Goal: Transaction & Acquisition: Obtain resource

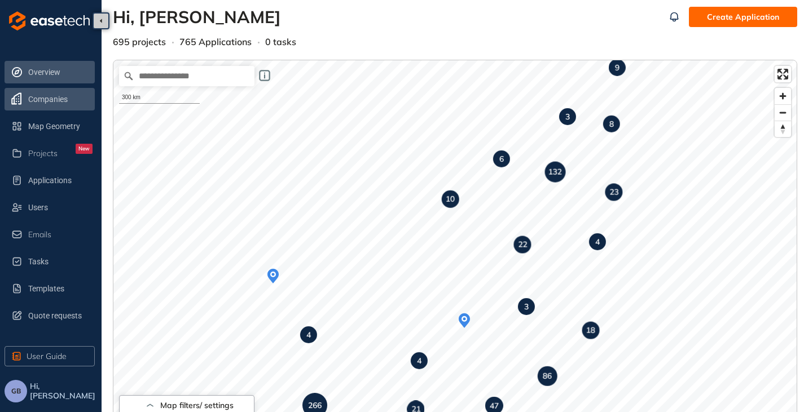
click at [39, 96] on span "Companies" at bounding box center [60, 99] width 64 height 23
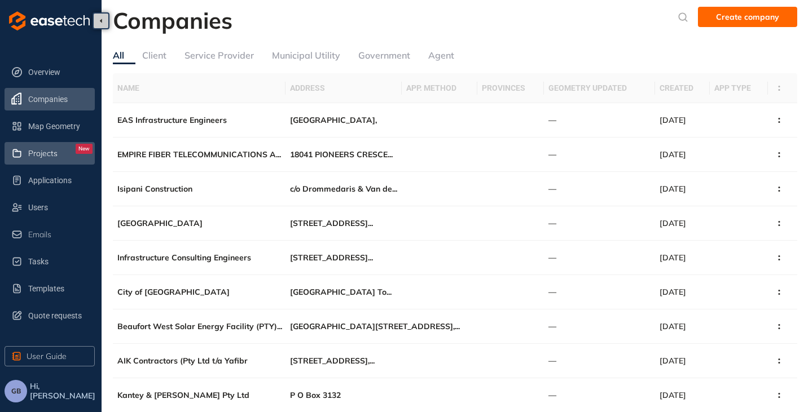
click at [34, 154] on span "Projects" at bounding box center [42, 154] width 29 height 10
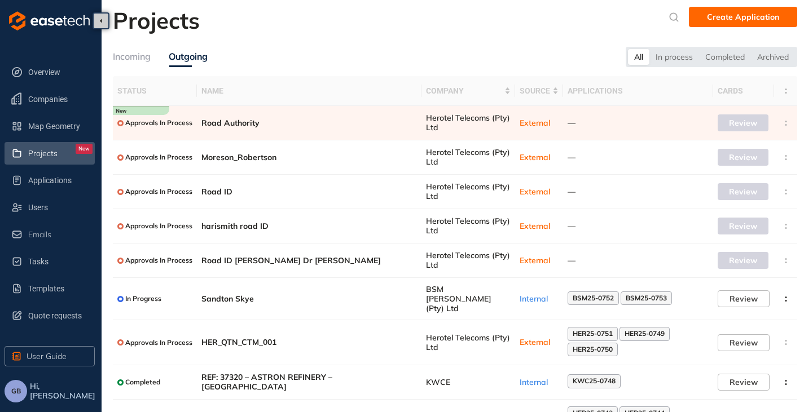
click at [140, 61] on div "Incoming" at bounding box center [132, 57] width 38 height 14
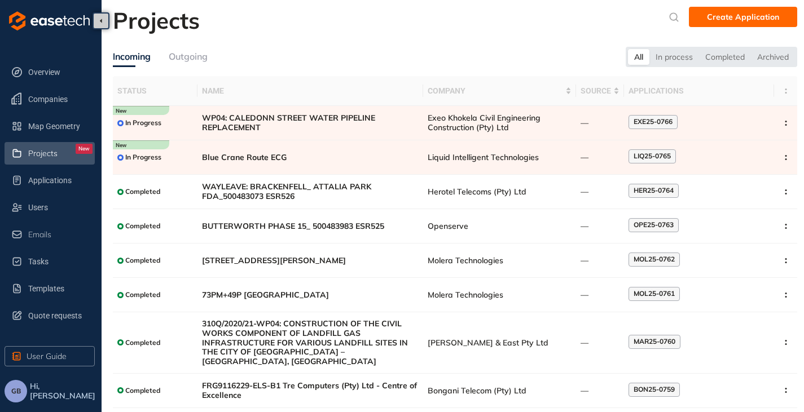
click at [16, 394] on span "GB" at bounding box center [16, 391] width 10 height 8
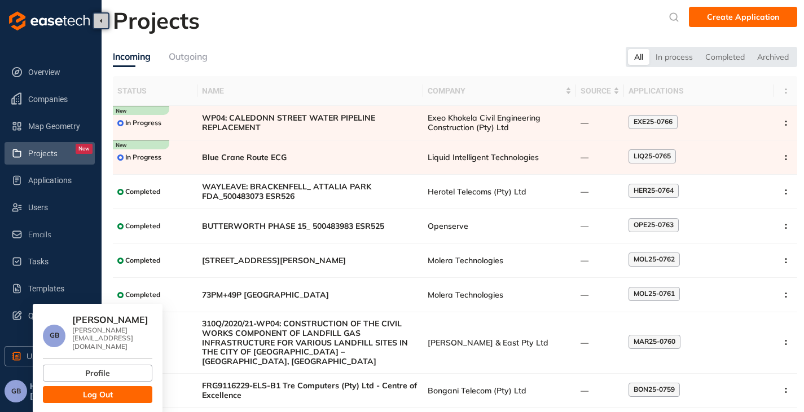
click at [121, 386] on button "Log Out" at bounding box center [97, 394] width 109 height 17
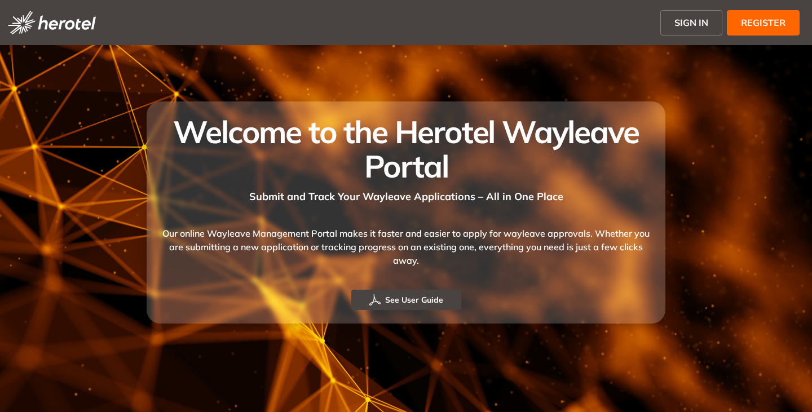
click at [685, 23] on span "SIGN IN" at bounding box center [692, 23] width 34 height 14
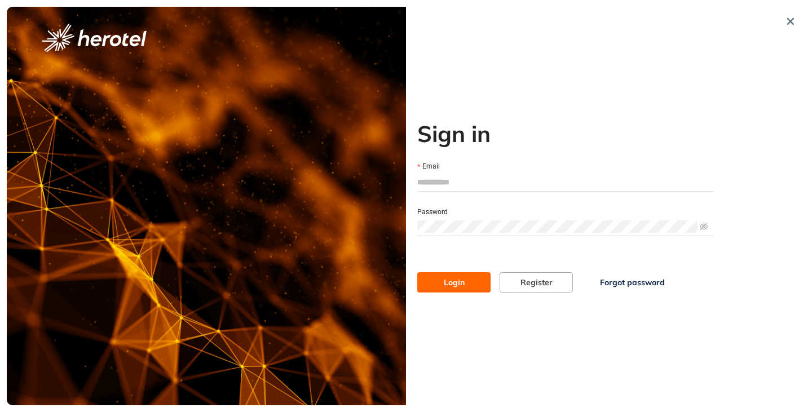
click at [451, 179] on input "Email" at bounding box center [565, 182] width 297 height 17
type input "**********"
click at [417, 272] on button "Login" at bounding box center [453, 282] width 73 height 20
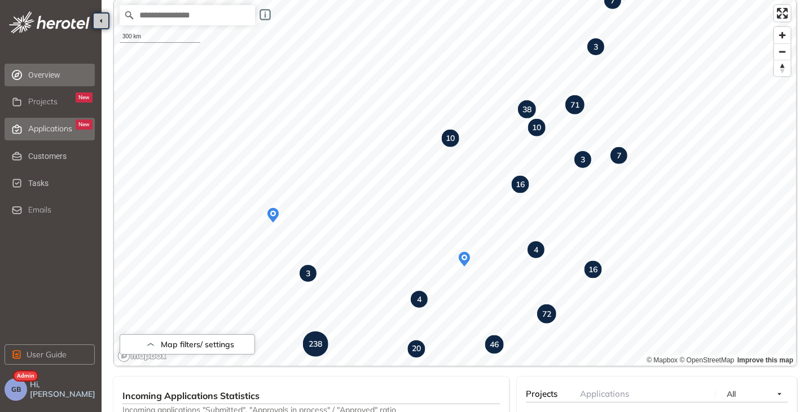
scroll to position [86, 0]
click at [46, 100] on span "Projects" at bounding box center [42, 102] width 29 height 10
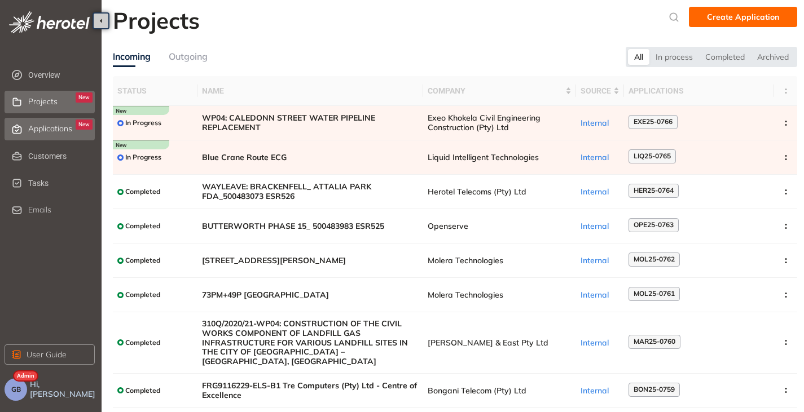
click at [56, 131] on span "Applications" at bounding box center [50, 129] width 44 height 10
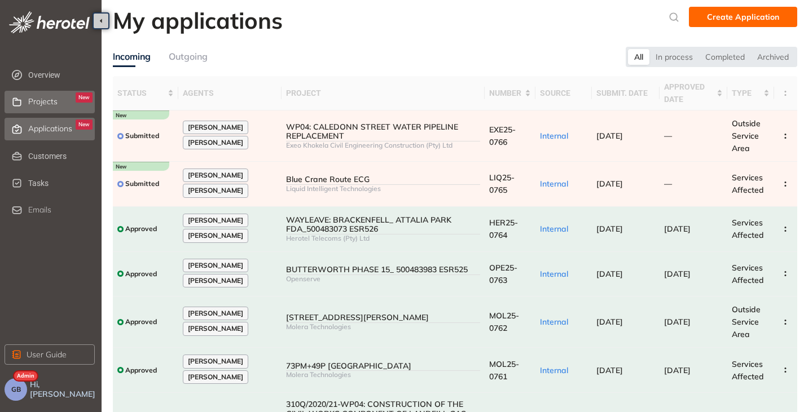
click at [33, 102] on span "Projects" at bounding box center [42, 102] width 29 height 10
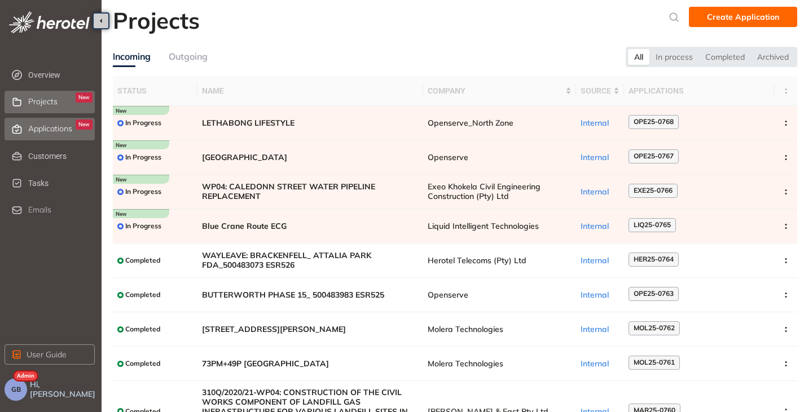
click at [43, 129] on span "Applications" at bounding box center [50, 129] width 44 height 10
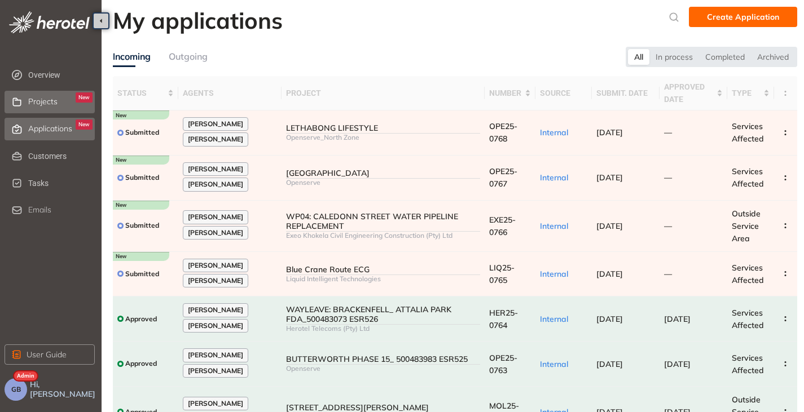
click at [33, 101] on span "Projects" at bounding box center [42, 102] width 29 height 10
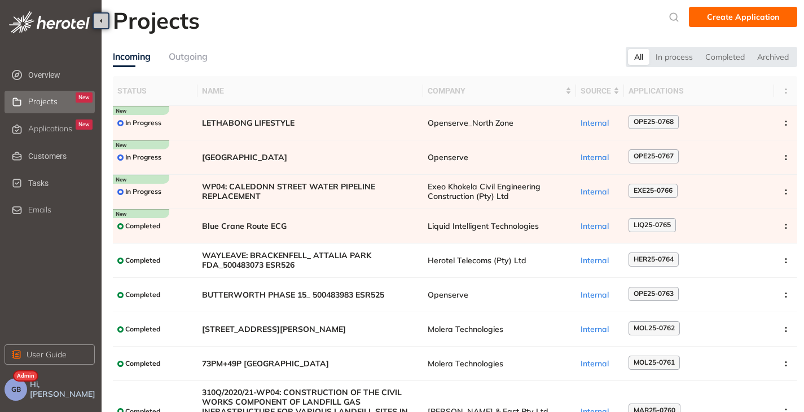
click at [22, 394] on button "GB" at bounding box center [16, 389] width 23 height 23
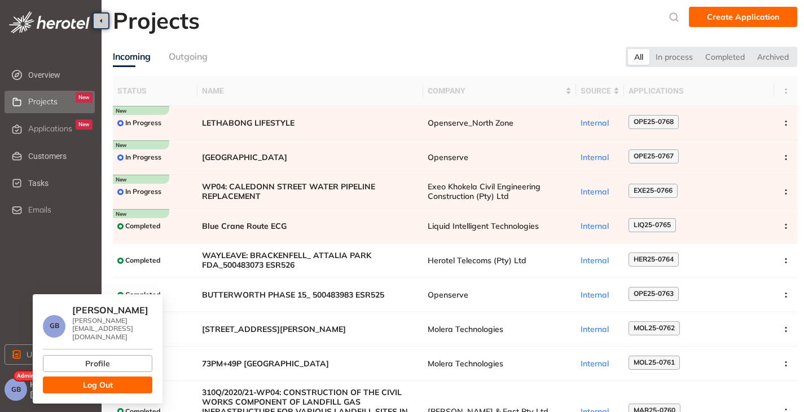
click at [74, 377] on button "Log Out" at bounding box center [97, 385] width 109 height 17
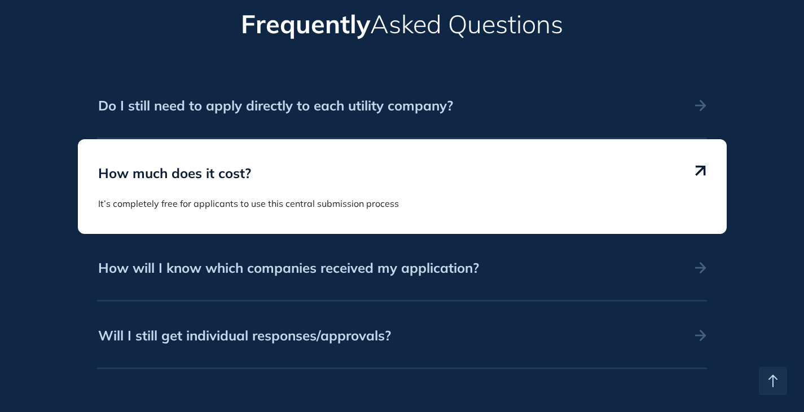
scroll to position [1636, 0]
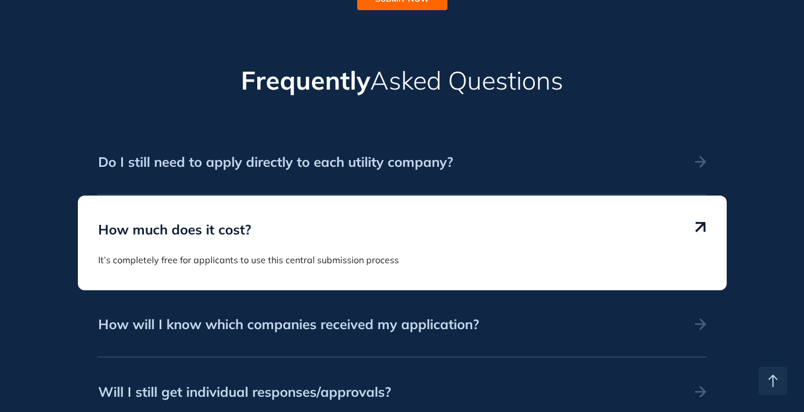
click at [693, 223] on div "How much does it cost?" at bounding box center [402, 221] width 626 height 51
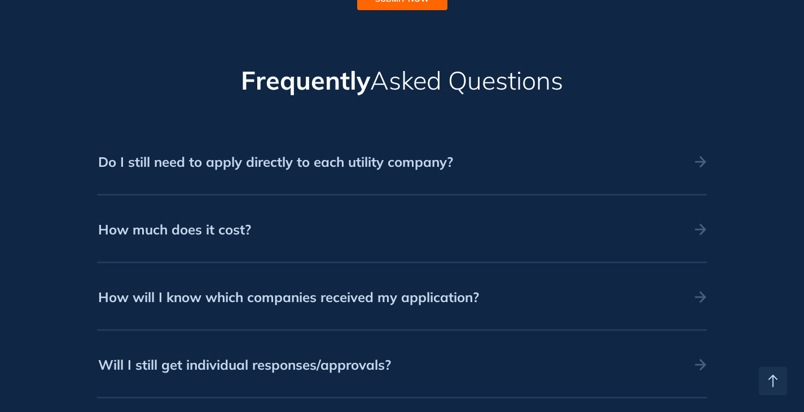
click at [693, 156] on div "Do I still need to apply directly to each utility company?" at bounding box center [402, 162] width 626 height 68
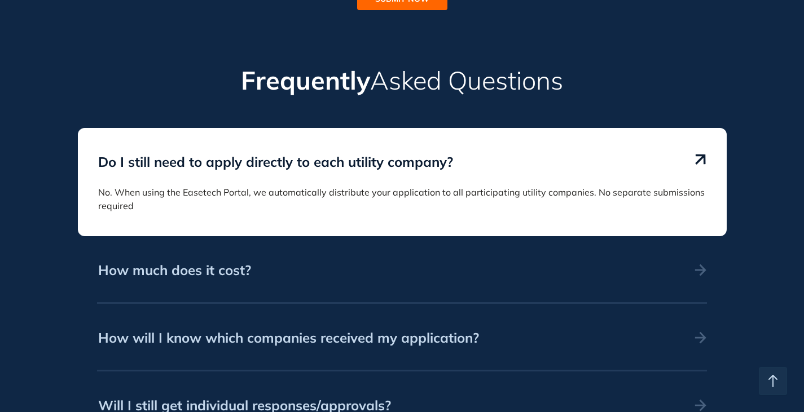
click at [693, 156] on icon at bounding box center [700, 159] width 20 height 20
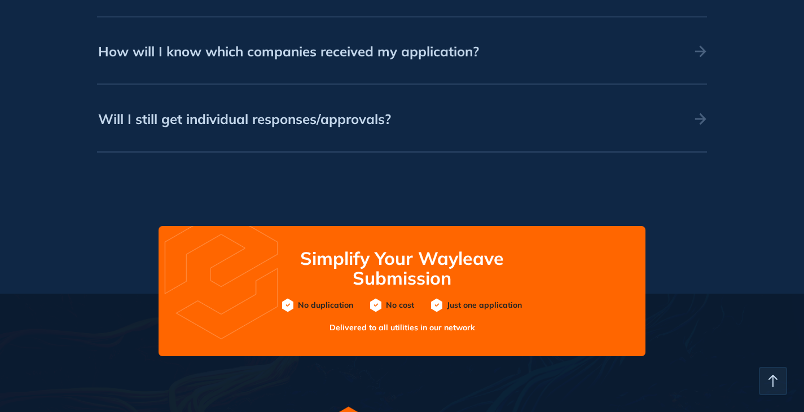
scroll to position [1748, 0]
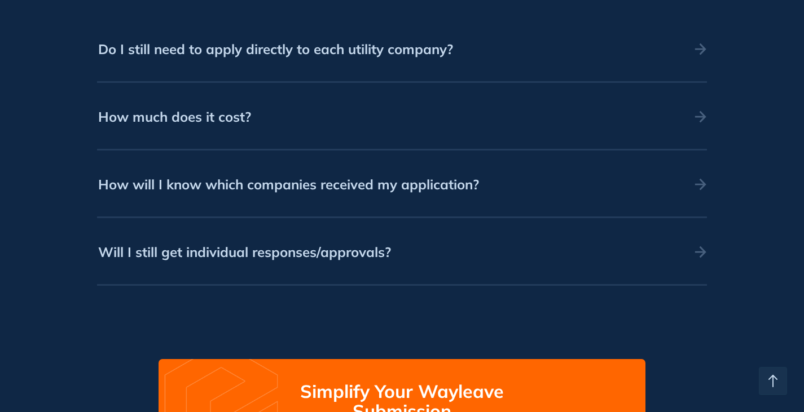
click at [602, 251] on div "Will I still get individual responses/approvals?" at bounding box center [395, 252] width 594 height 54
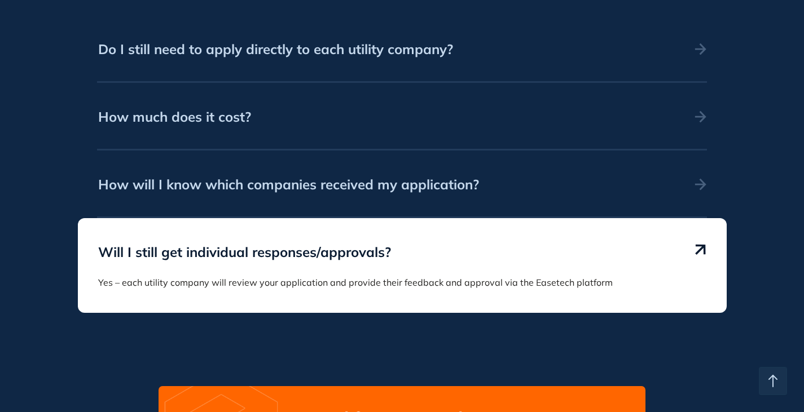
click at [639, 249] on div "Will I still get individual responses/approvals?" at bounding box center [395, 243] width 594 height 37
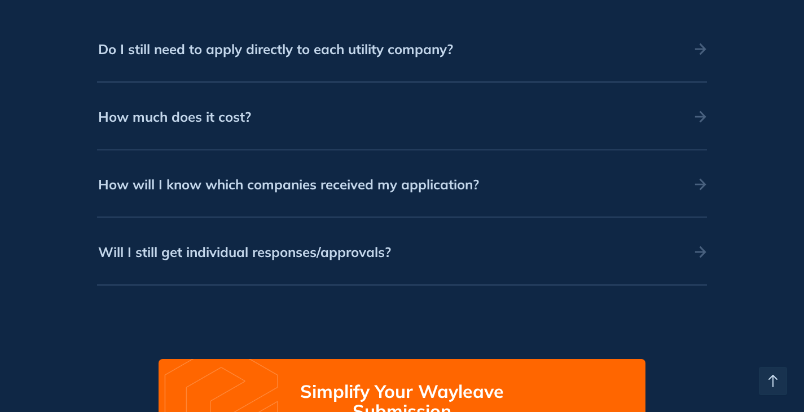
click at [619, 192] on div "How will I know which companies received my application?" at bounding box center [395, 184] width 594 height 54
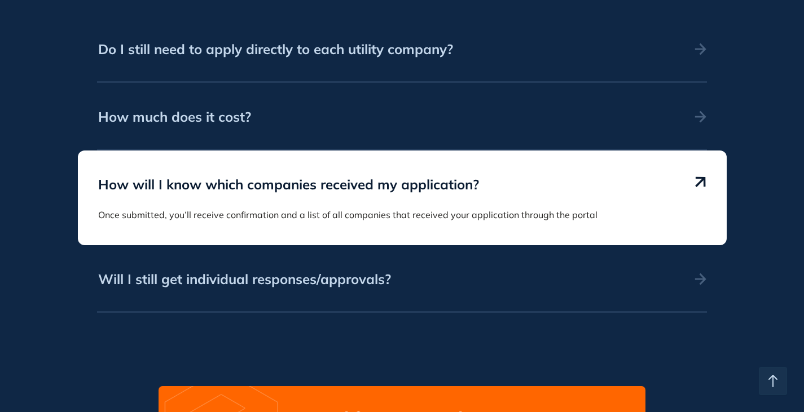
click at [619, 192] on div "How will I know which companies received my application?" at bounding box center [395, 175] width 594 height 37
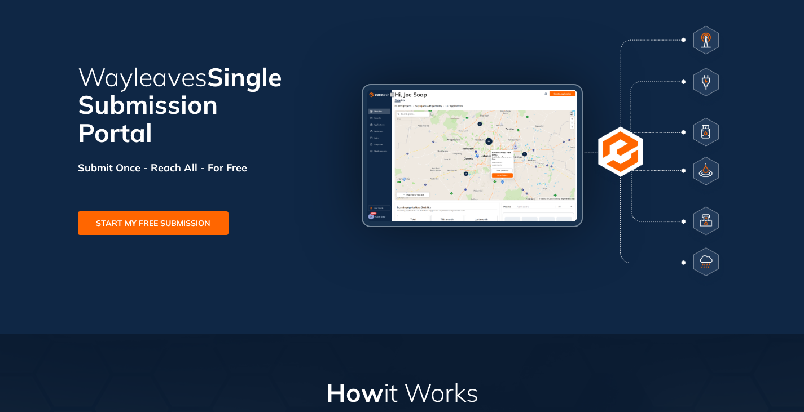
scroll to position [55, 0]
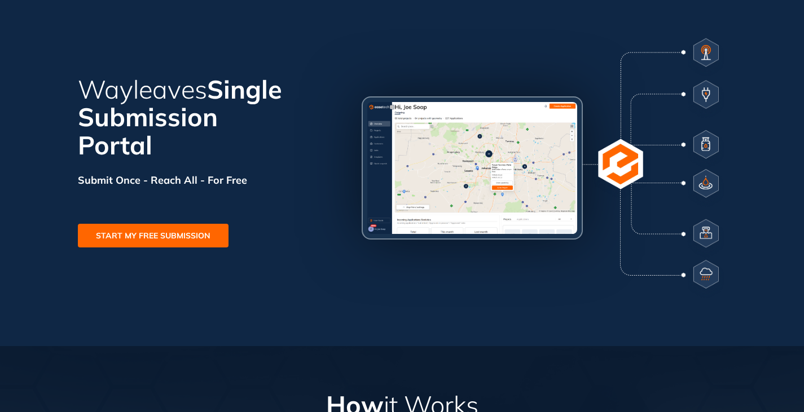
click at [150, 240] on span "START MY FREE SUBMISSION" at bounding box center [153, 236] width 114 height 12
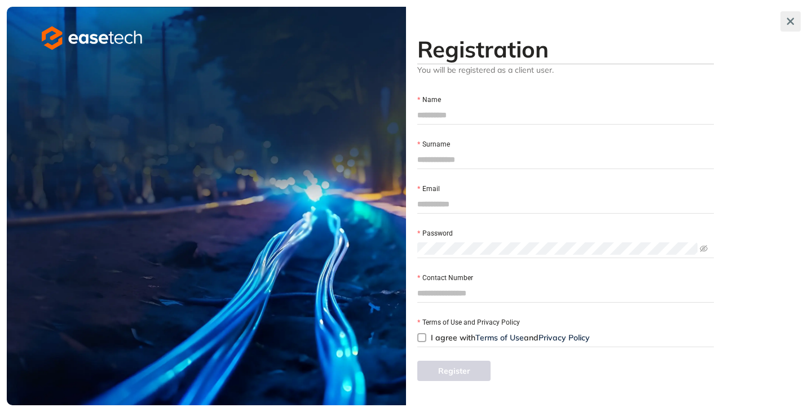
click at [794, 18] on icon "button" at bounding box center [790, 21] width 11 height 8
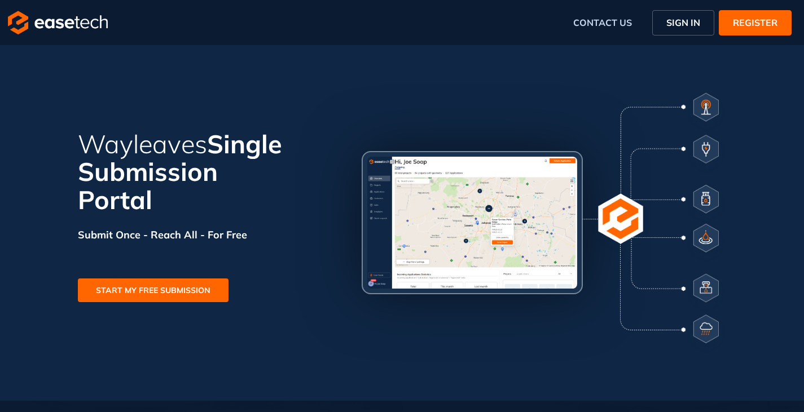
click at [106, 281] on button "START MY FREE SUBMISSION" at bounding box center [153, 291] width 151 height 24
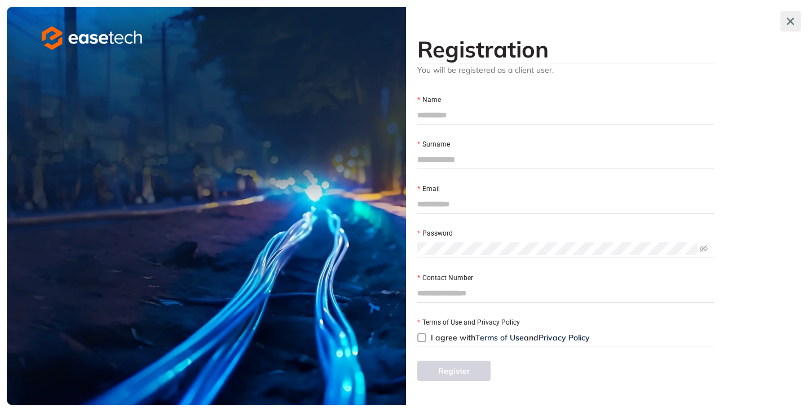
click at [785, 19] on icon "button" at bounding box center [790, 21] width 11 height 8
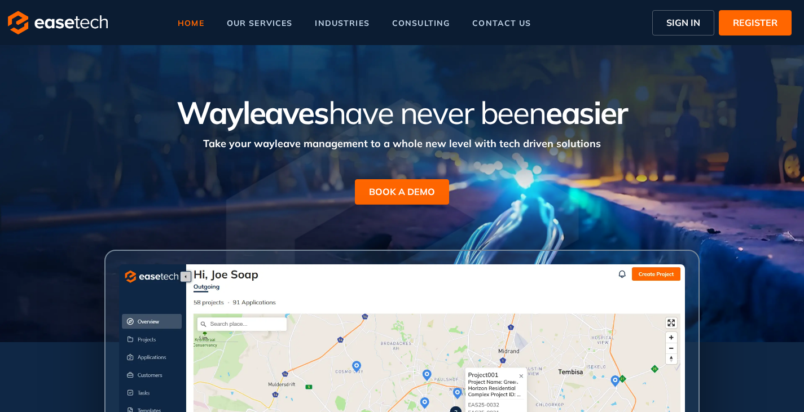
click at [401, 193] on span "BOOK A DEMO" at bounding box center [402, 192] width 66 height 14
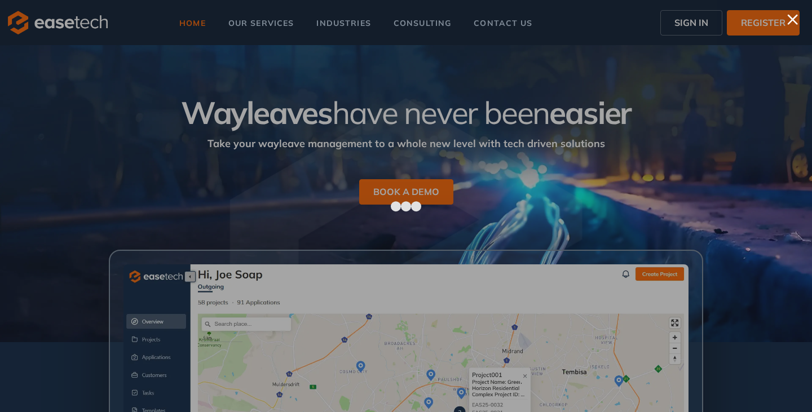
drag, startPoint x: 795, startPoint y: 17, endPoint x: 775, endPoint y: 42, distance: 31.3
click at [795, 17] on div at bounding box center [792, 19] width 11 height 11
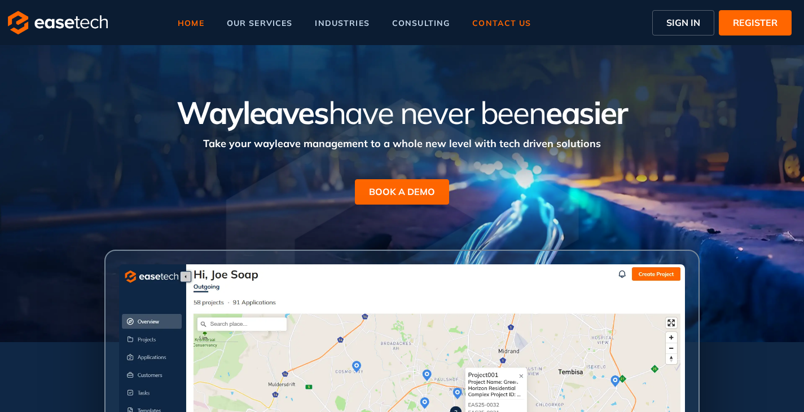
click at [500, 21] on span "contact us" at bounding box center [501, 23] width 59 height 8
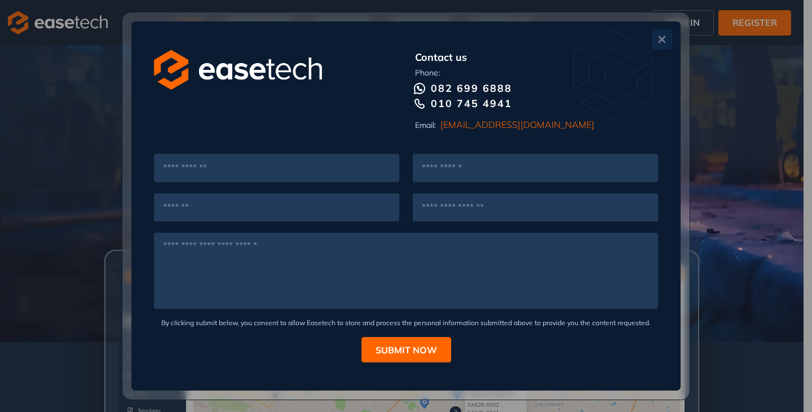
click at [662, 38] on icon "Close" at bounding box center [662, 39] width 7 height 7
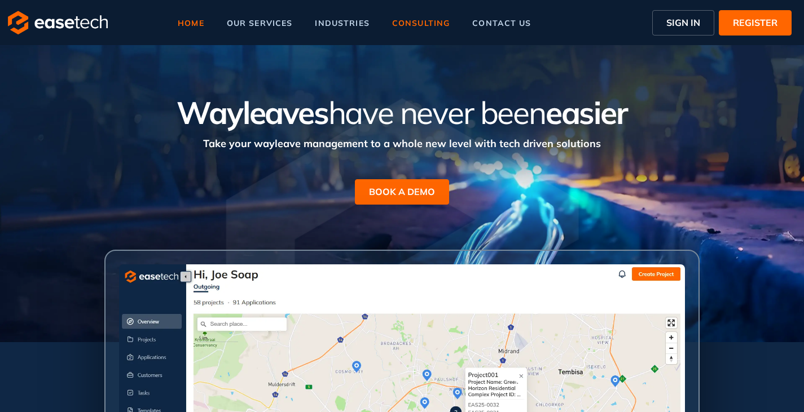
click at [429, 21] on span "consulting" at bounding box center [421, 23] width 58 height 8
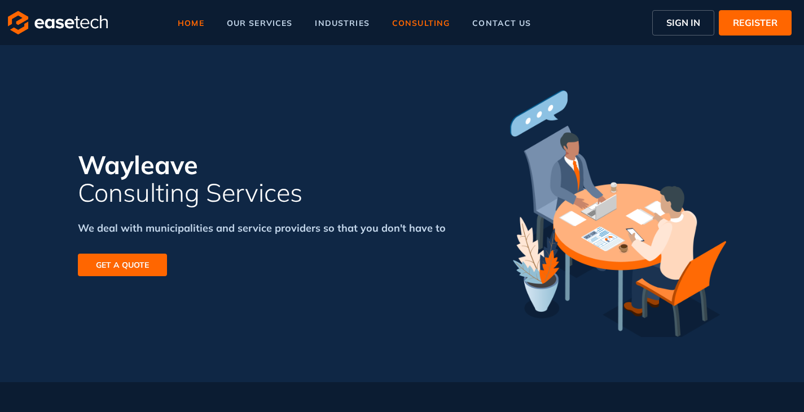
click at [179, 20] on span "home" at bounding box center [191, 23] width 27 height 8
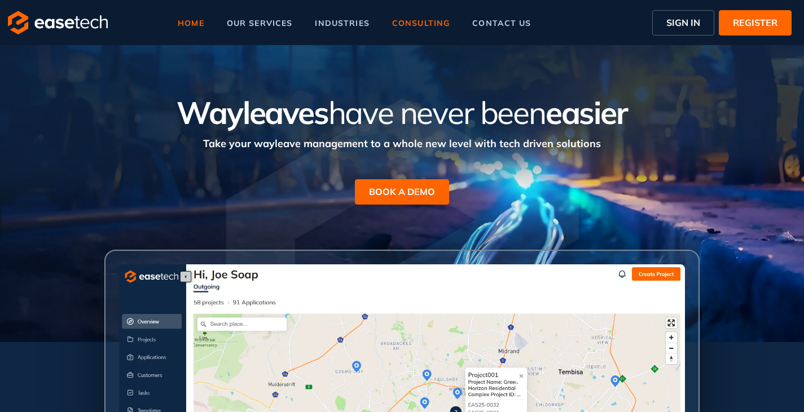
click at [430, 19] on span "consulting" at bounding box center [421, 23] width 58 height 8
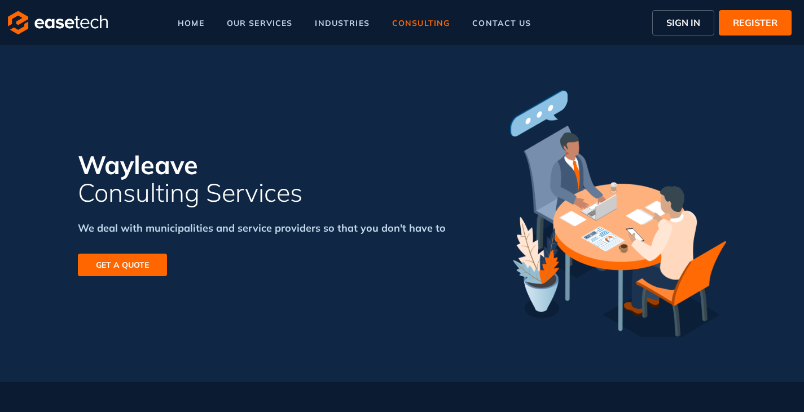
click at [125, 266] on span "GET A QUOTE" at bounding box center [122, 265] width 53 height 12
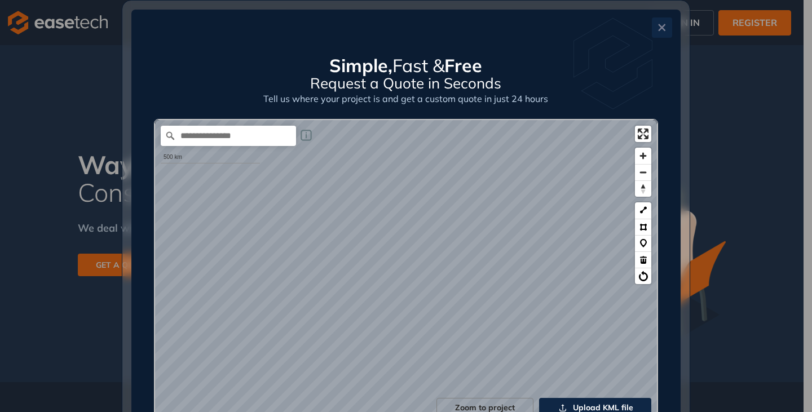
click at [658, 21] on button "Close" at bounding box center [662, 27] width 20 height 20
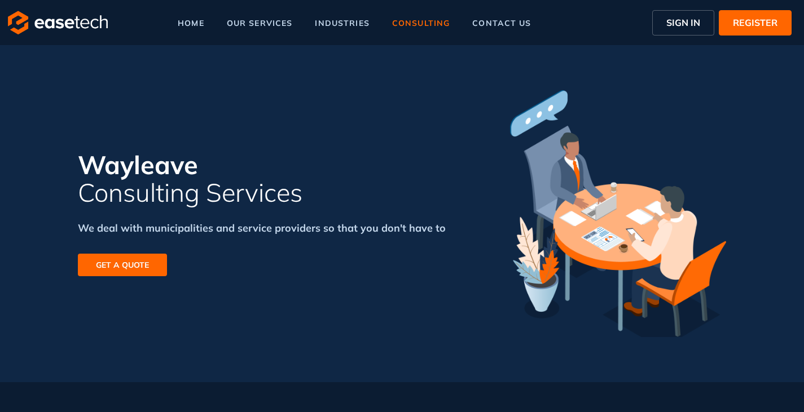
click at [117, 267] on span "GET A QUOTE" at bounding box center [122, 265] width 53 height 12
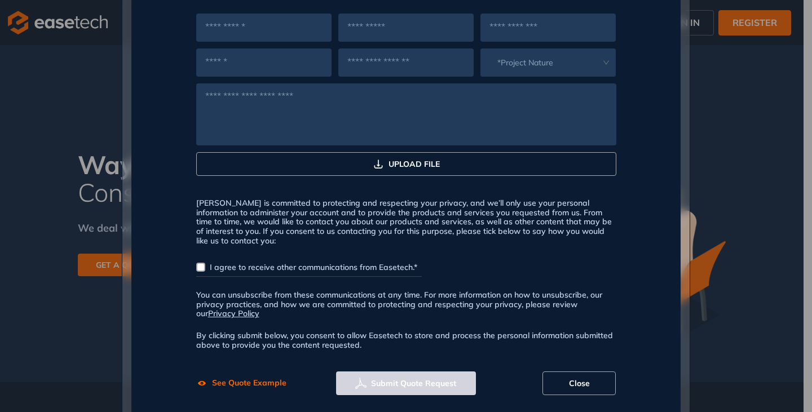
scroll to position [670, 0]
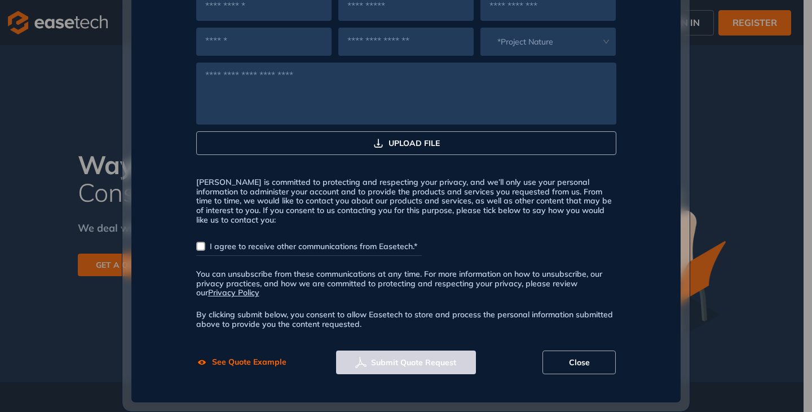
click at [191, 245] on div "*Project Nature UPLOAD FILE Easetech is committed to protecting and respecting …" at bounding box center [406, 176] width 504 height 395
click at [235, 365] on span "See Quote Example" at bounding box center [249, 362] width 74 height 12
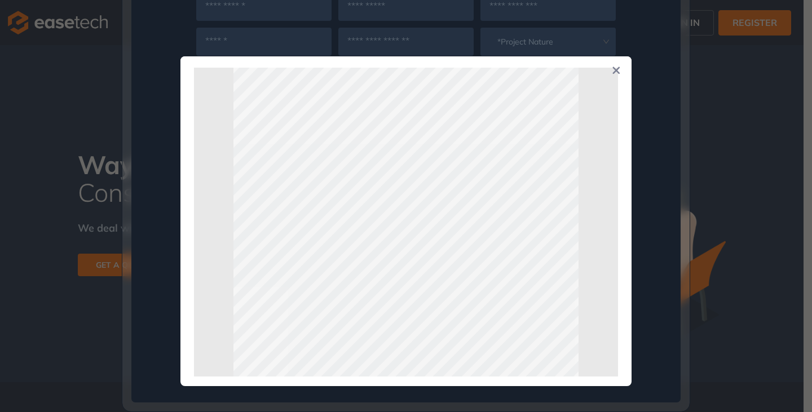
scroll to position [0, 0]
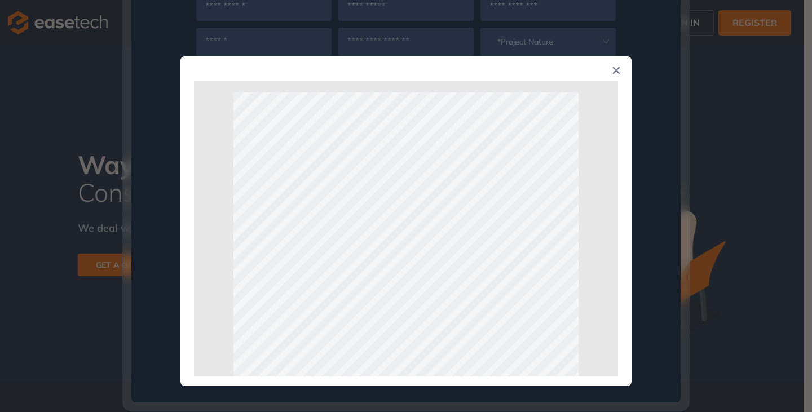
click at [615, 69] on icon "Close" at bounding box center [616, 71] width 8 height 8
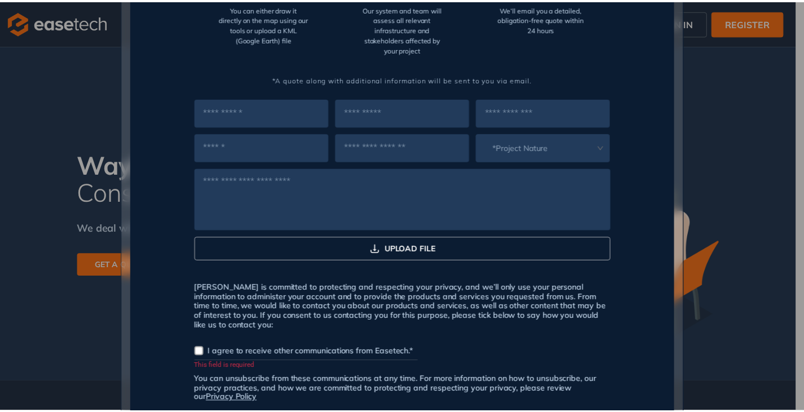
scroll to position [670, 0]
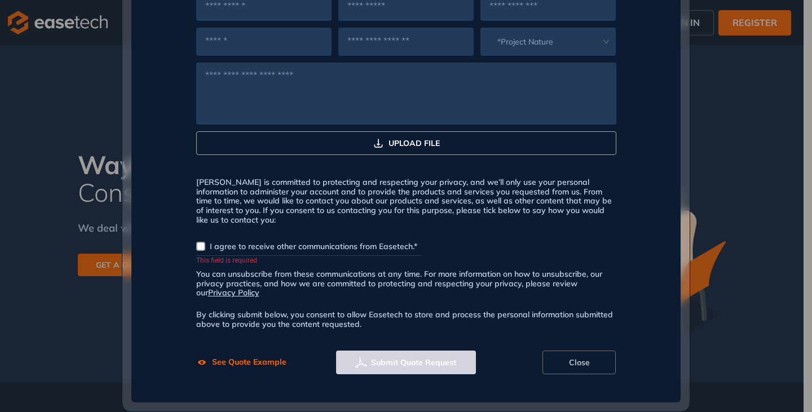
click at [582, 363] on span "Close" at bounding box center [579, 362] width 21 height 12
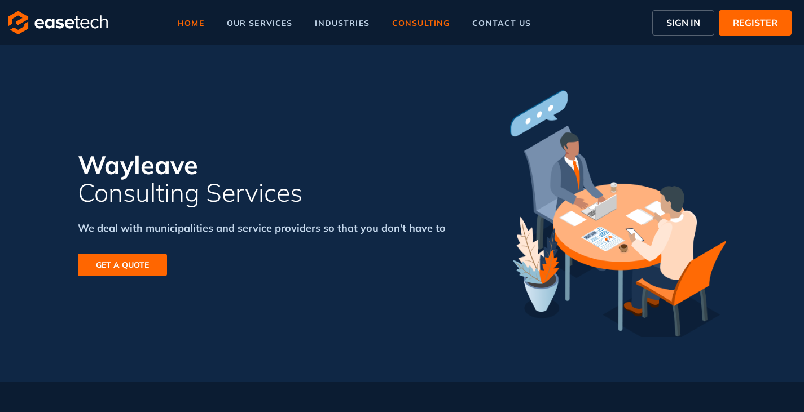
click at [196, 19] on span "home" at bounding box center [191, 23] width 27 height 8
